Goal: Information Seeking & Learning: Learn about a topic

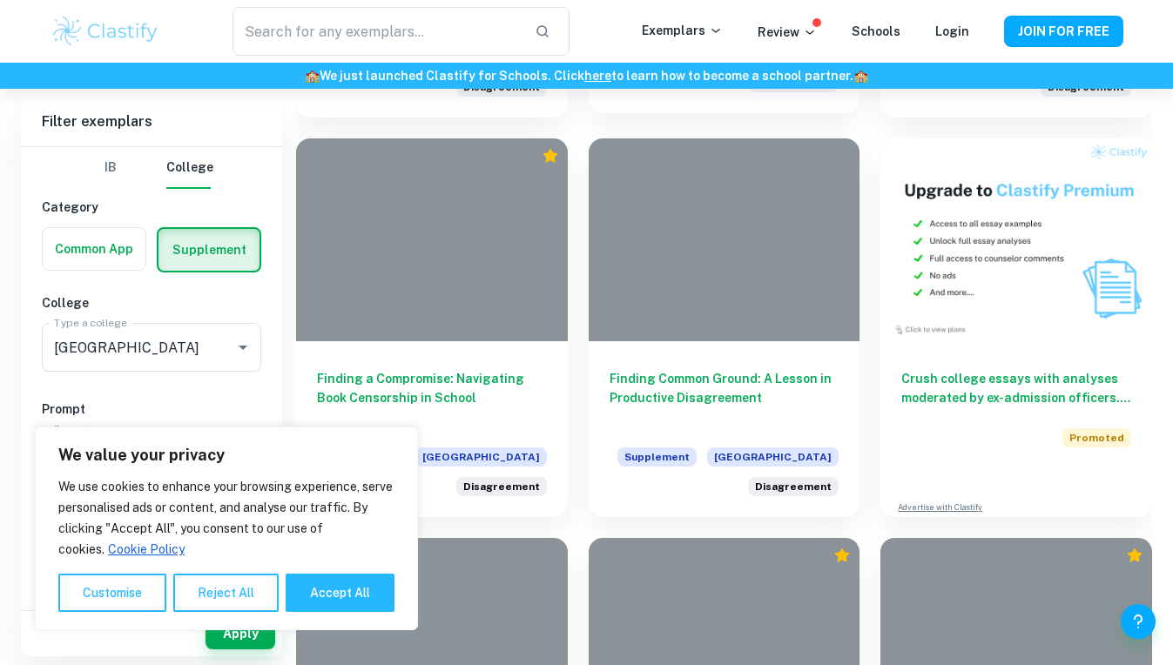
scroll to position [857, 0]
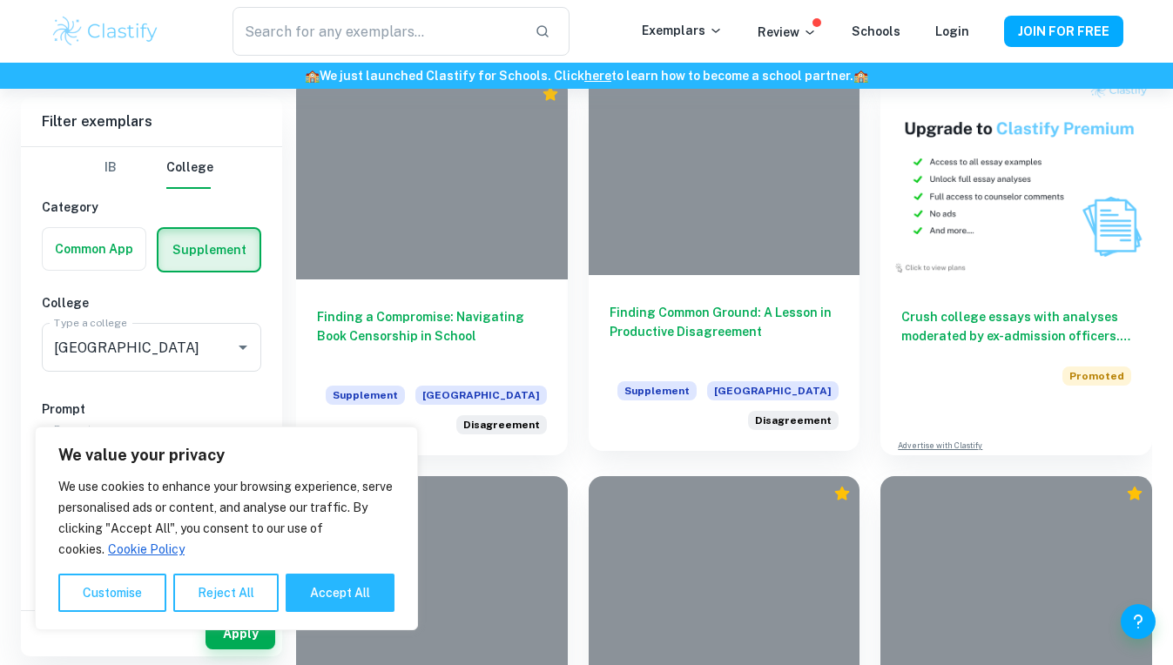
click at [696, 319] on h6 "Finding Common Ground: A Lesson in Productive Disagreement" at bounding box center [724, 331] width 230 height 57
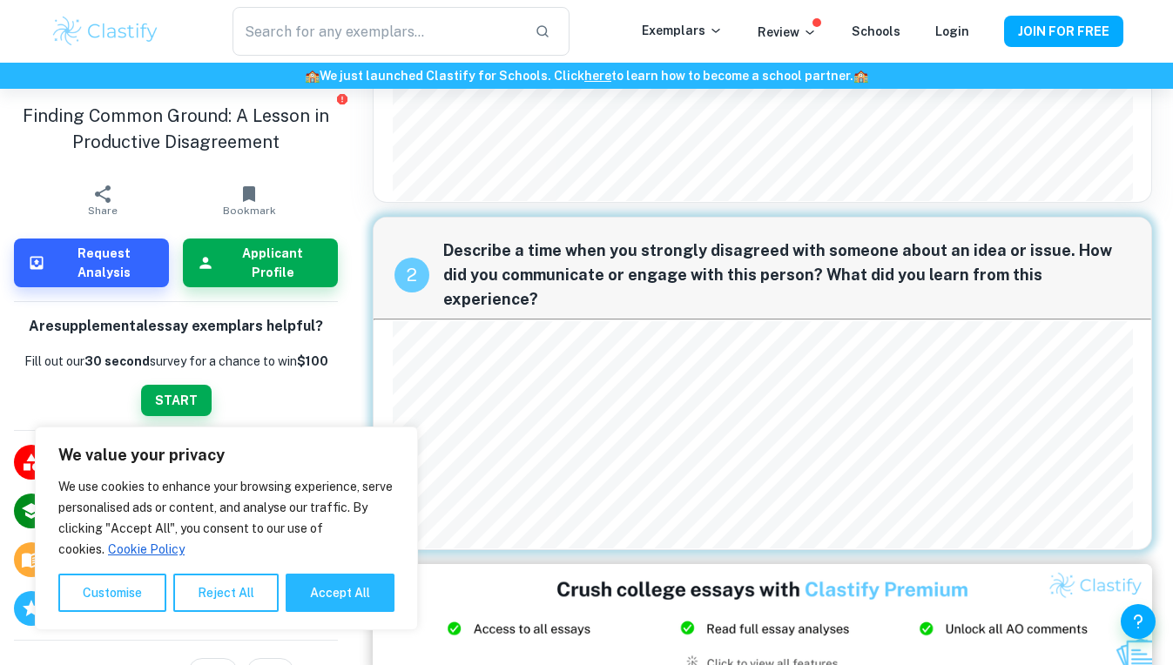
scroll to position [247, 0]
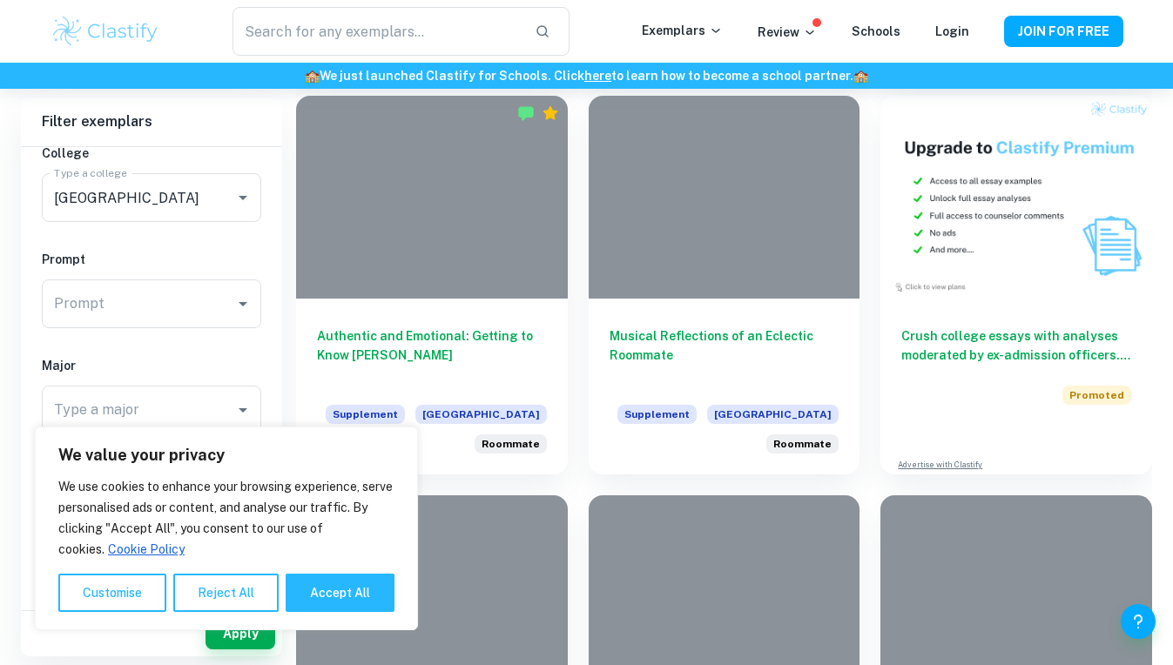
scroll to position [818, 0]
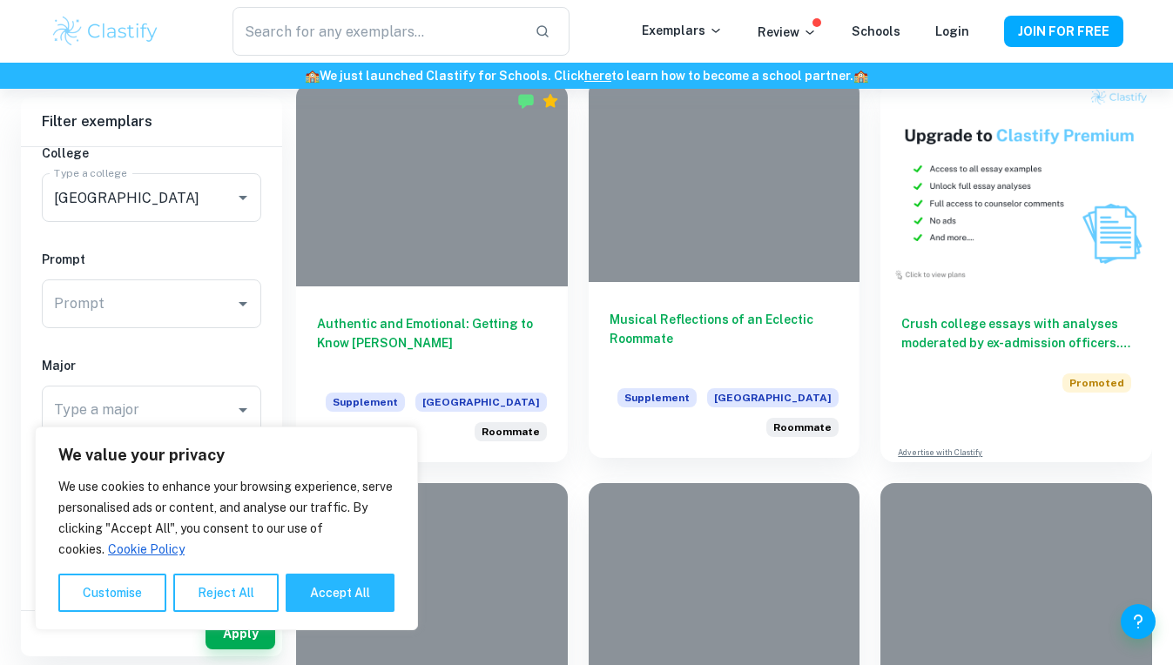
click at [613, 213] on div at bounding box center [724, 181] width 272 height 204
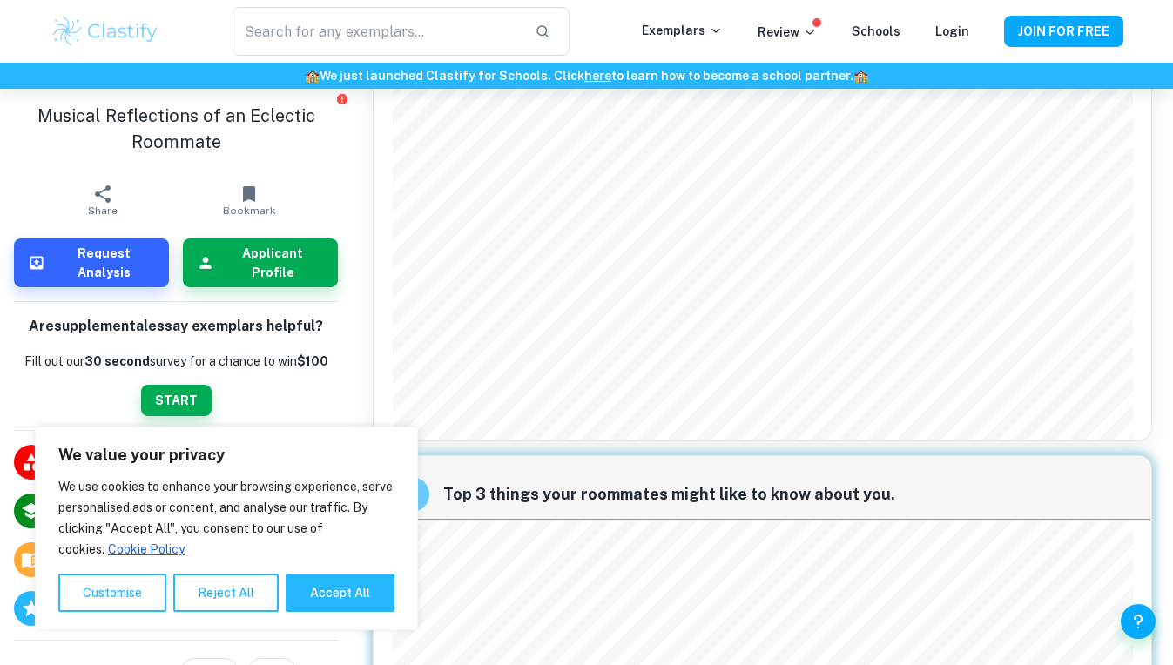
scroll to position [1893, 0]
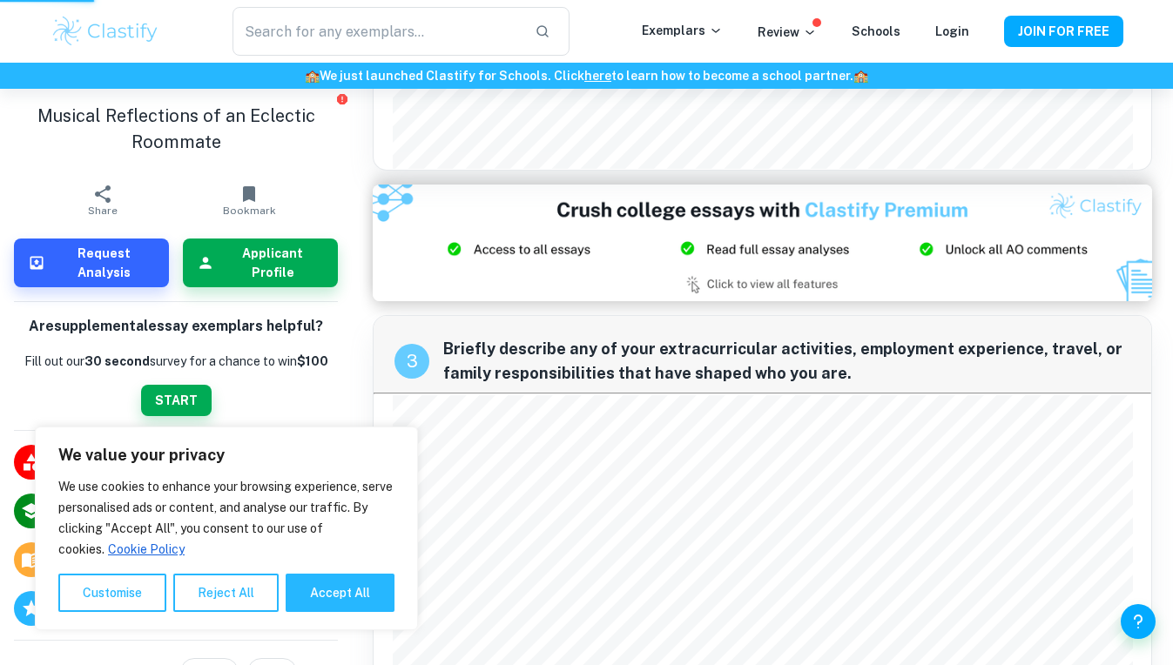
scroll to position [60, 0]
